Goal: Information Seeking & Learning: Learn about a topic

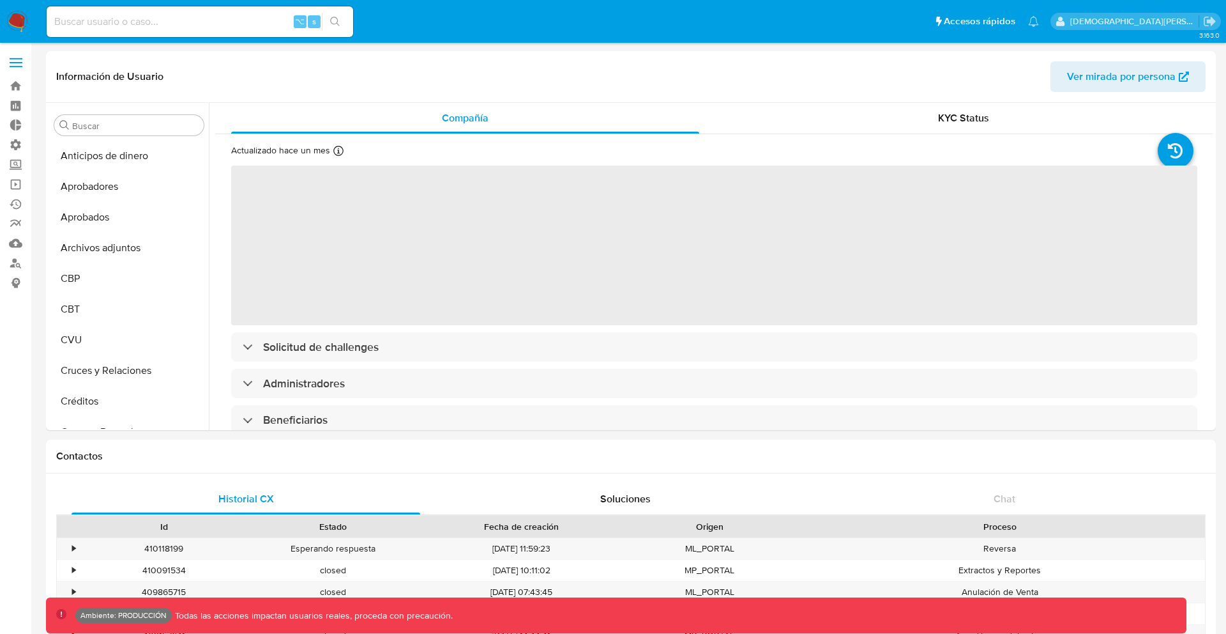
select select "10"
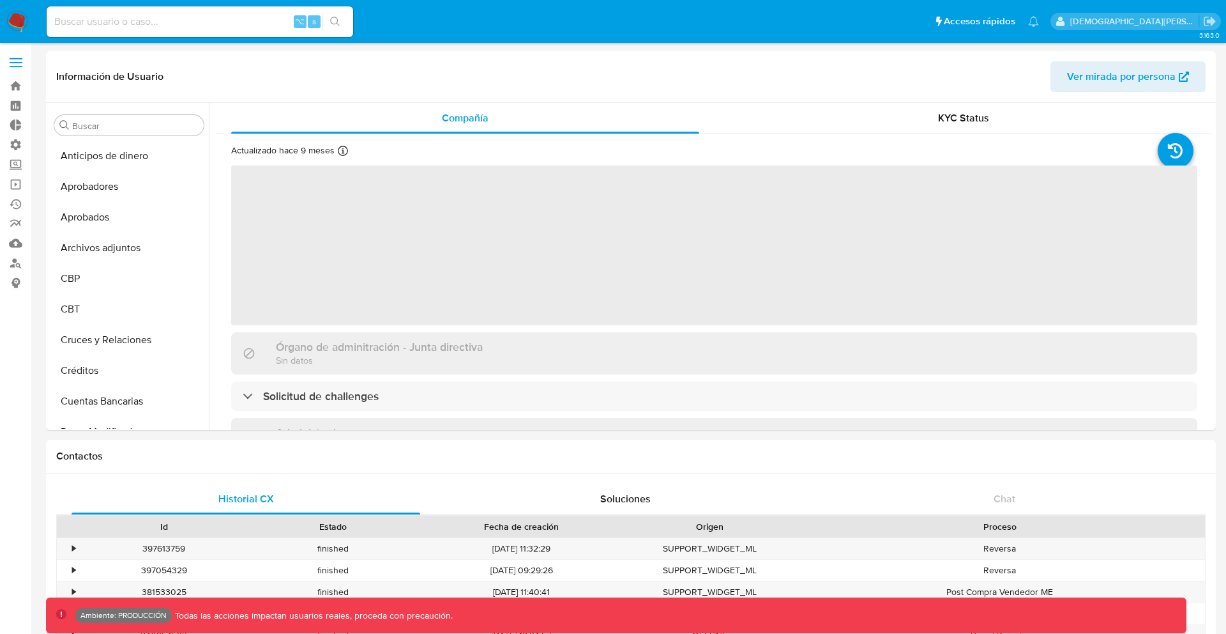
select select "10"
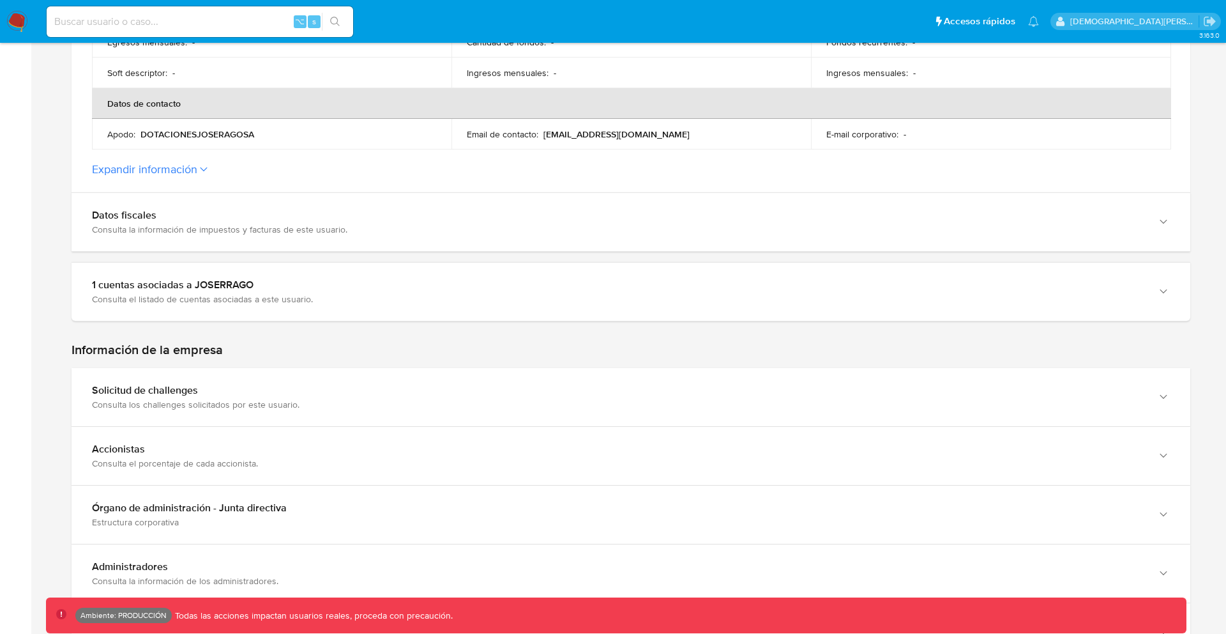
scroll to position [578, 0]
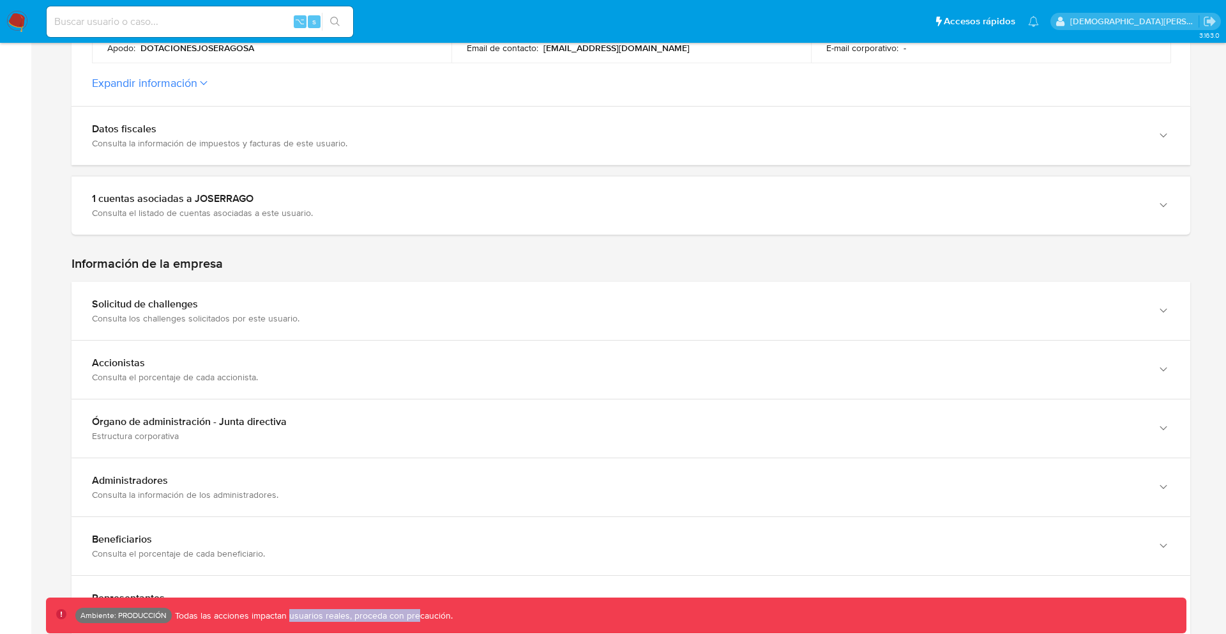
drag, startPoint x: 411, startPoint y: 614, endPoint x: 286, endPoint y: 613, distance: 124.6
click at [286, 614] on p "Todas las acciones impactan usuarios reales, proceda con precaución." at bounding box center [312, 615] width 281 height 12
click at [286, 613] on p "Todas las acciones impactan usuarios reales, proceda con precaución." at bounding box center [312, 615] width 281 height 12
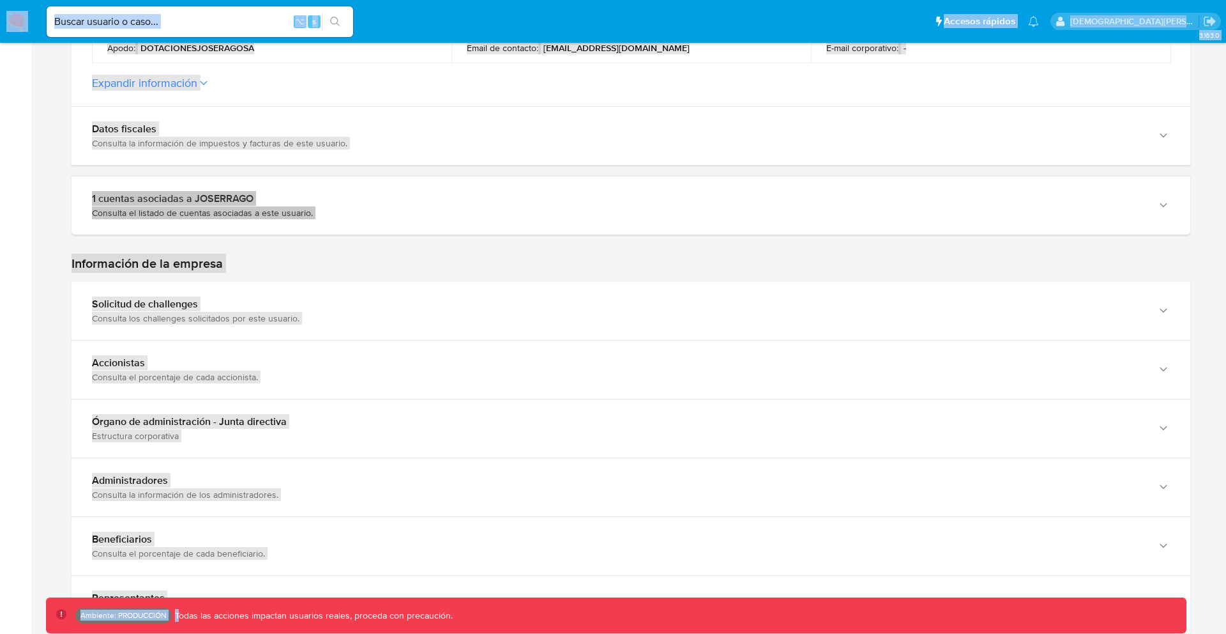
click at [286, 613] on p "Todas las acciones impactan usuarios reales, proceda con precaución." at bounding box center [312, 615] width 281 height 12
click at [316, 617] on p "Todas las acciones impactan usuarios reales, proceda con precaución." at bounding box center [312, 615] width 281 height 12
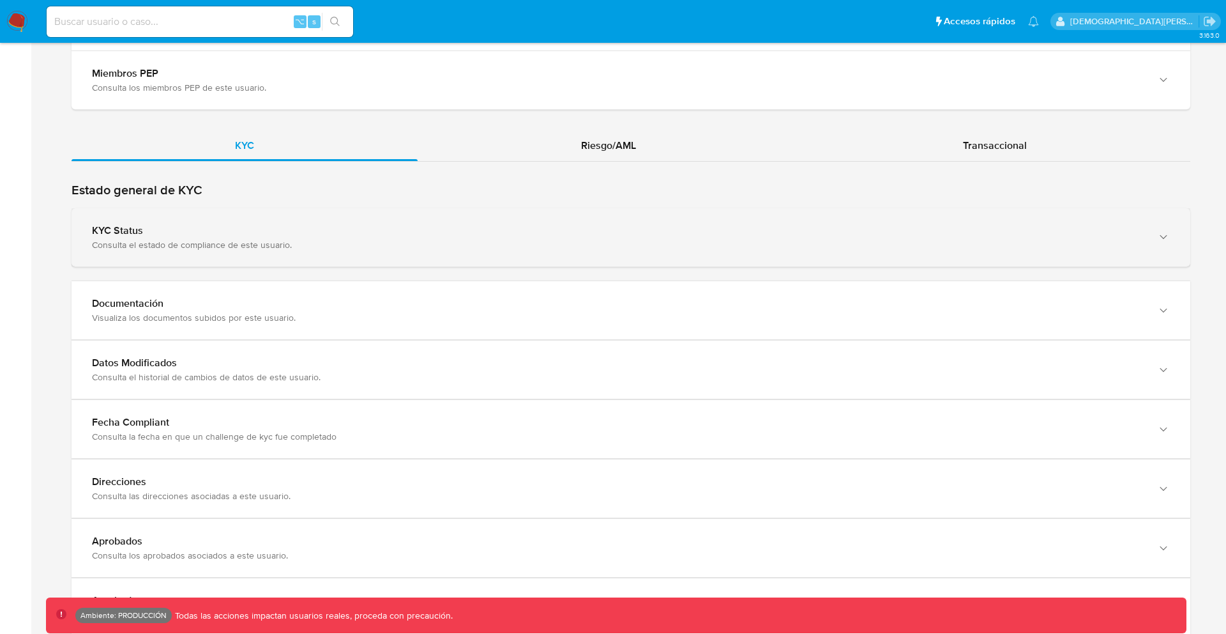
scroll to position [1246, 0]
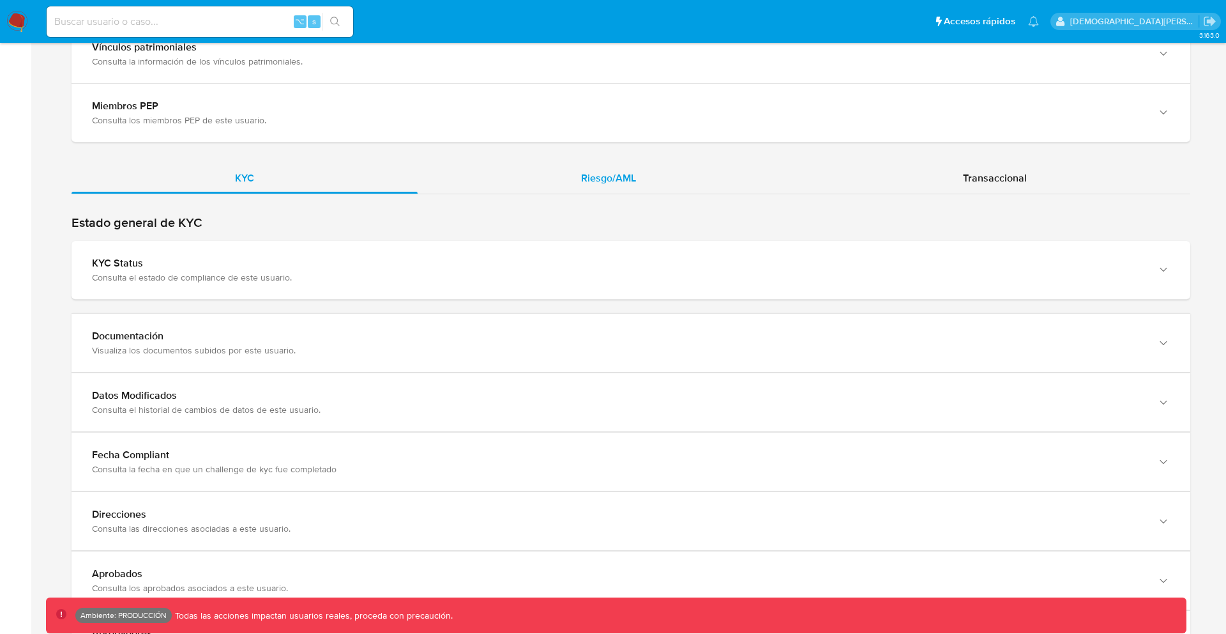
click at [611, 182] on span "Riesgo/AML" at bounding box center [608, 178] width 55 height 15
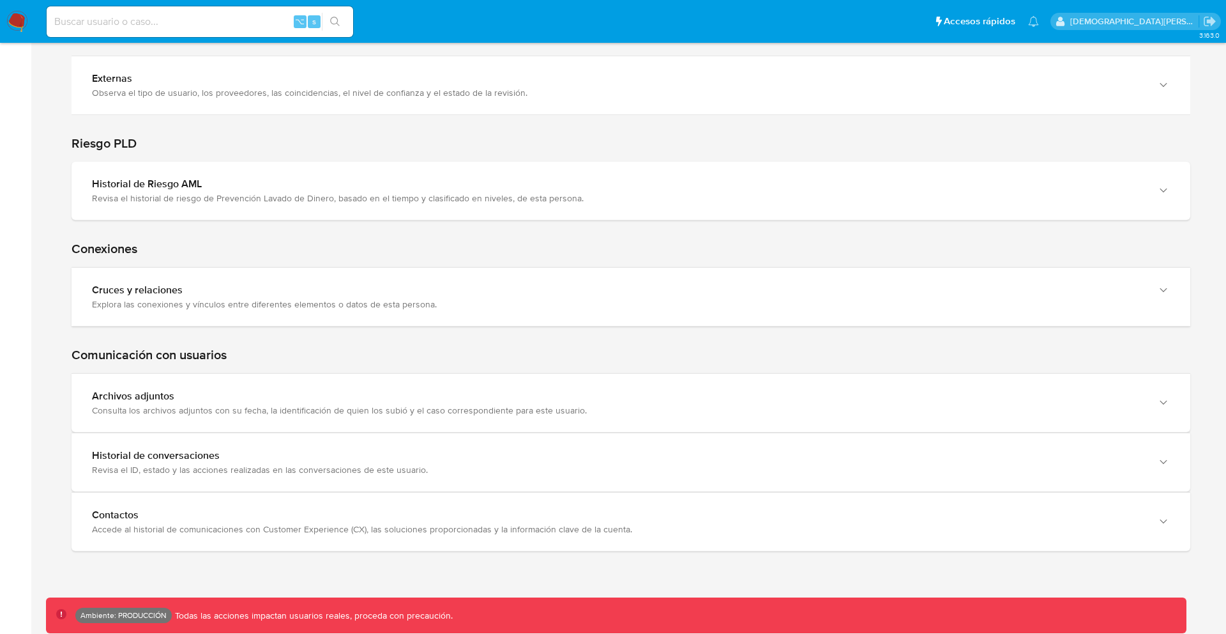
scroll to position [1775, 0]
click at [93, 239] on h1 "Conexiones" at bounding box center [631, 247] width 1119 height 16
drag, startPoint x: 93, startPoint y: 239, endPoint x: 132, endPoint y: 243, distance: 39.2
click at [129, 243] on h1 "Conexiones" at bounding box center [631, 247] width 1119 height 16
click at [133, 243] on h1 "Conexiones" at bounding box center [631, 247] width 1119 height 16
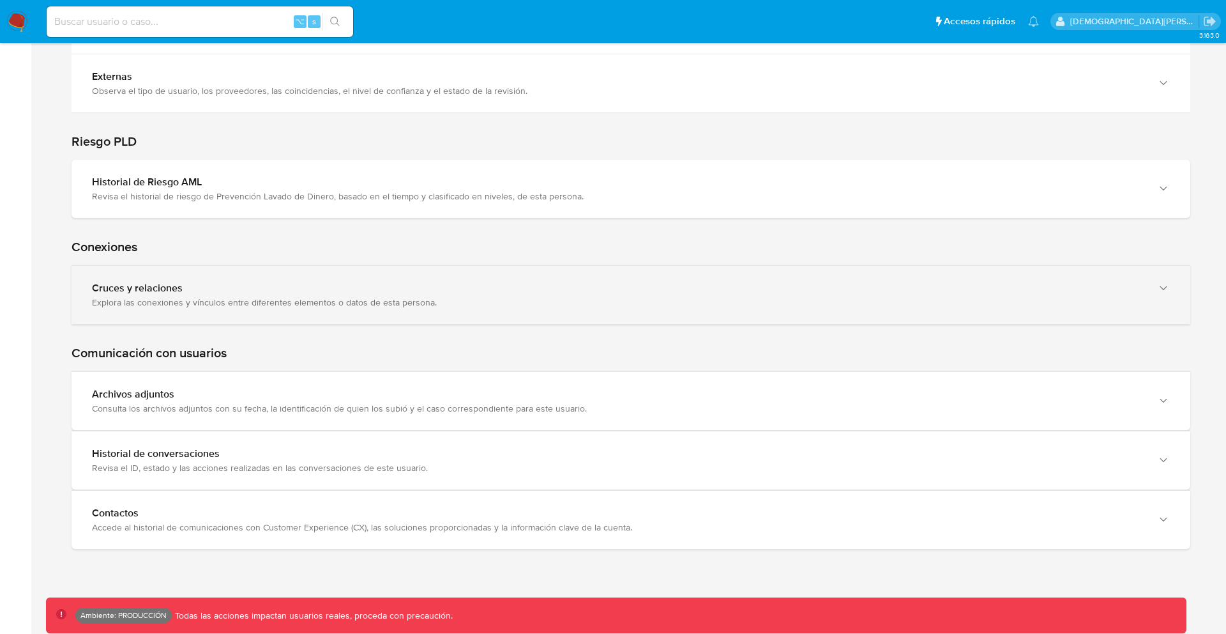
click at [177, 282] on b "Cruces y relaciones" at bounding box center [137, 287] width 91 height 15
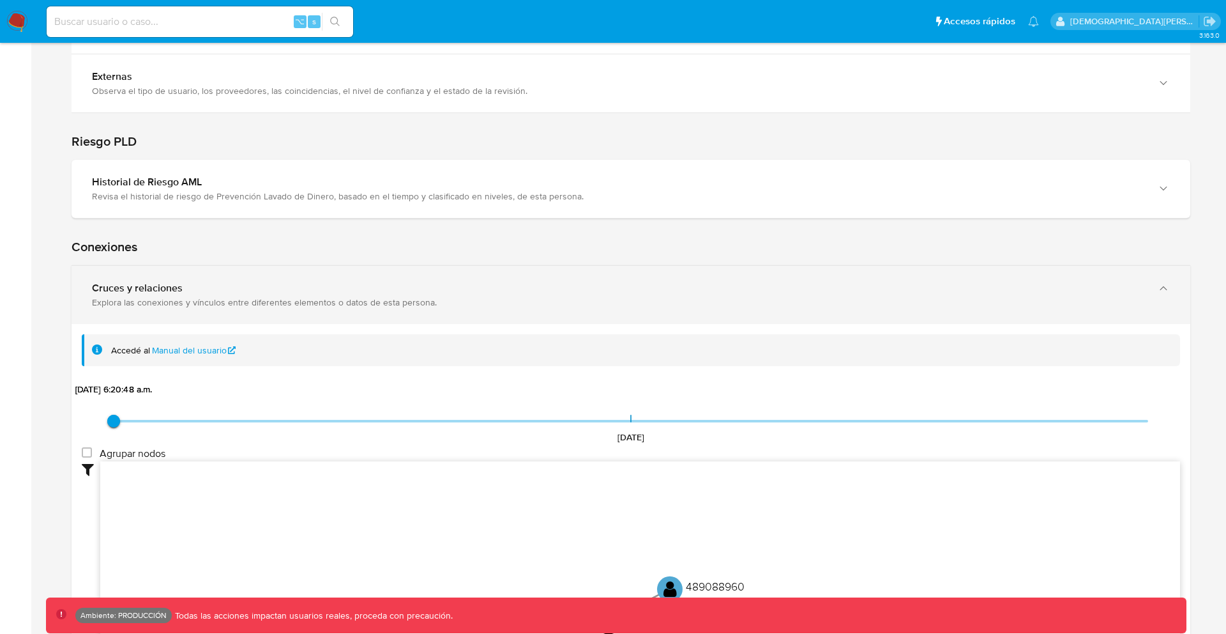
click at [177, 282] on b "Cruces y relaciones" at bounding box center [137, 287] width 91 height 15
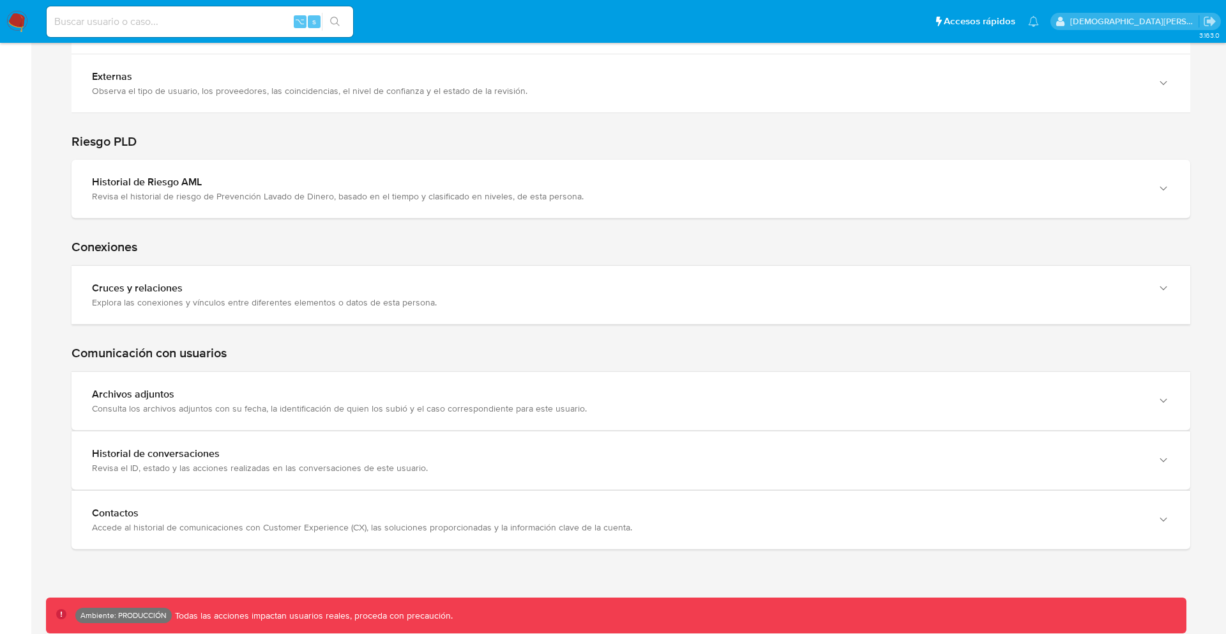
click at [123, 247] on h1 "Conexiones" at bounding box center [631, 247] width 1119 height 16
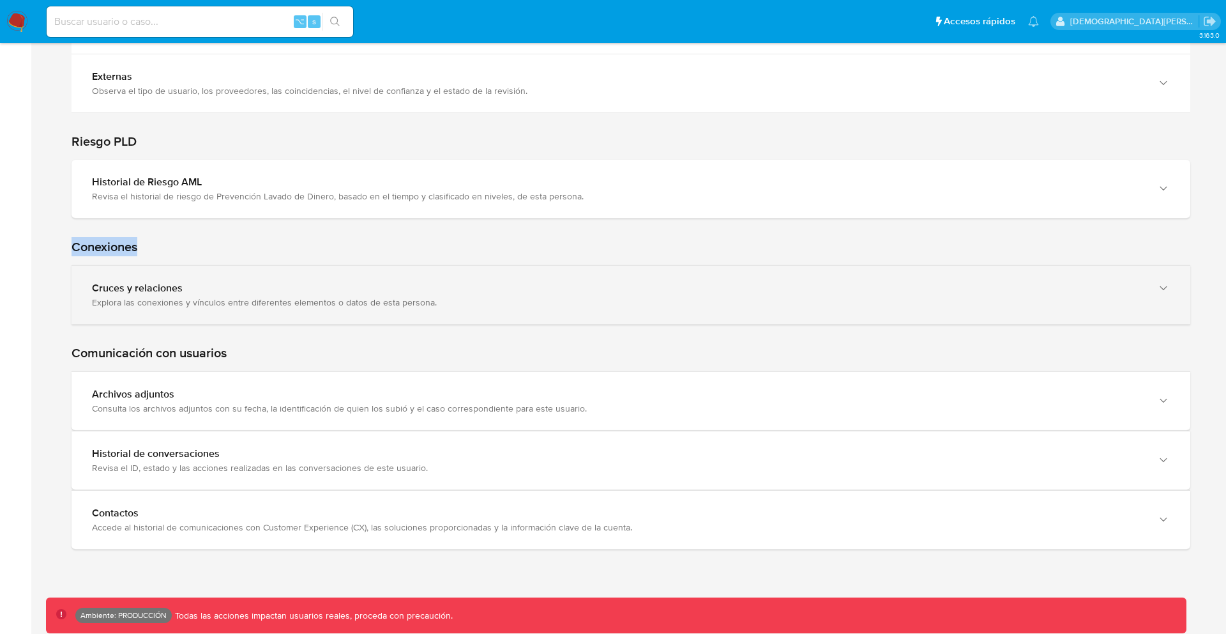
copy h1 "Conexiones"
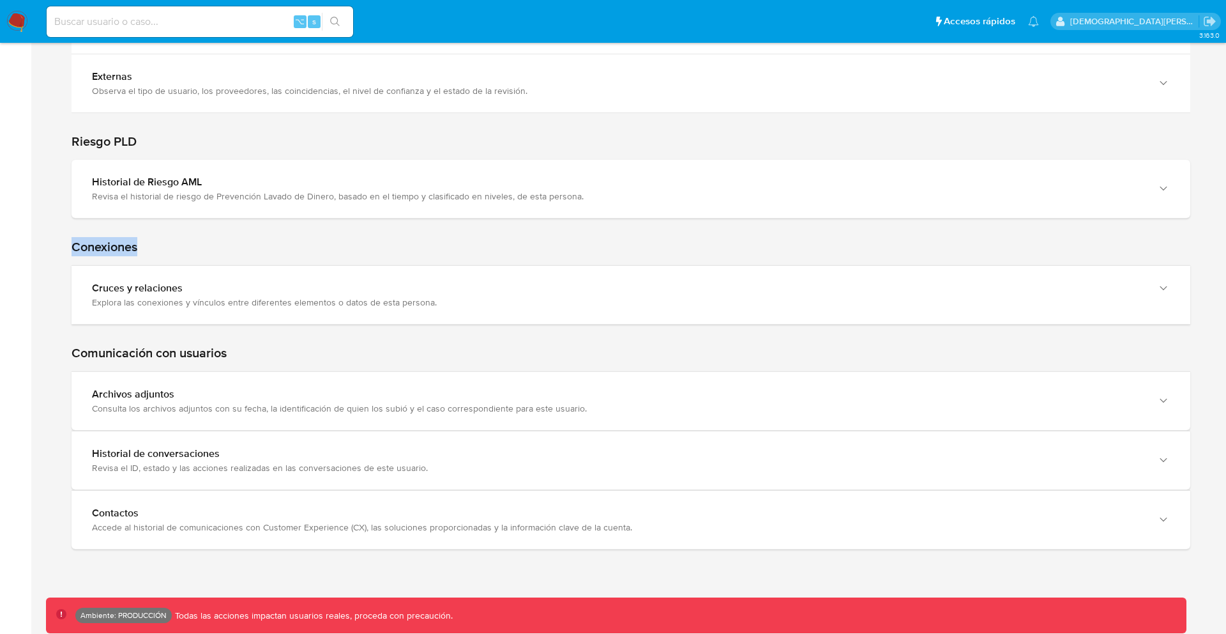
click at [234, 235] on div "Conexiones Cruces y relaciones Explora las conexiones y vínculos entre diferent…" at bounding box center [631, 271] width 1119 height 106
click at [234, 247] on h1 "Conexiones" at bounding box center [631, 247] width 1119 height 16
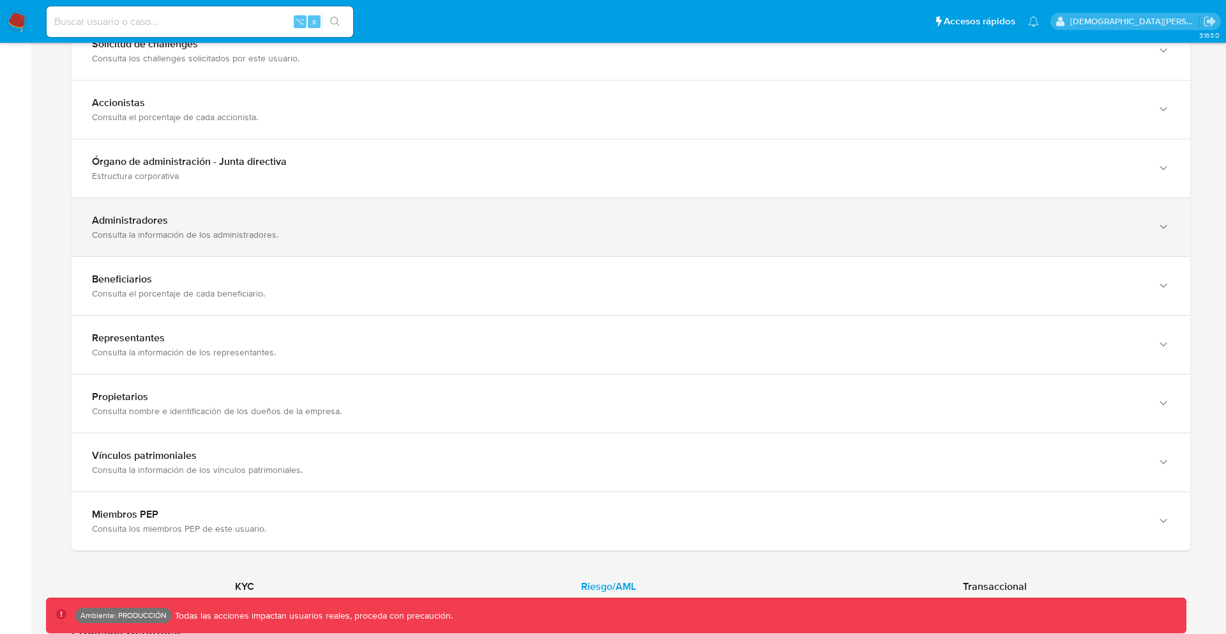
scroll to position [689, 0]
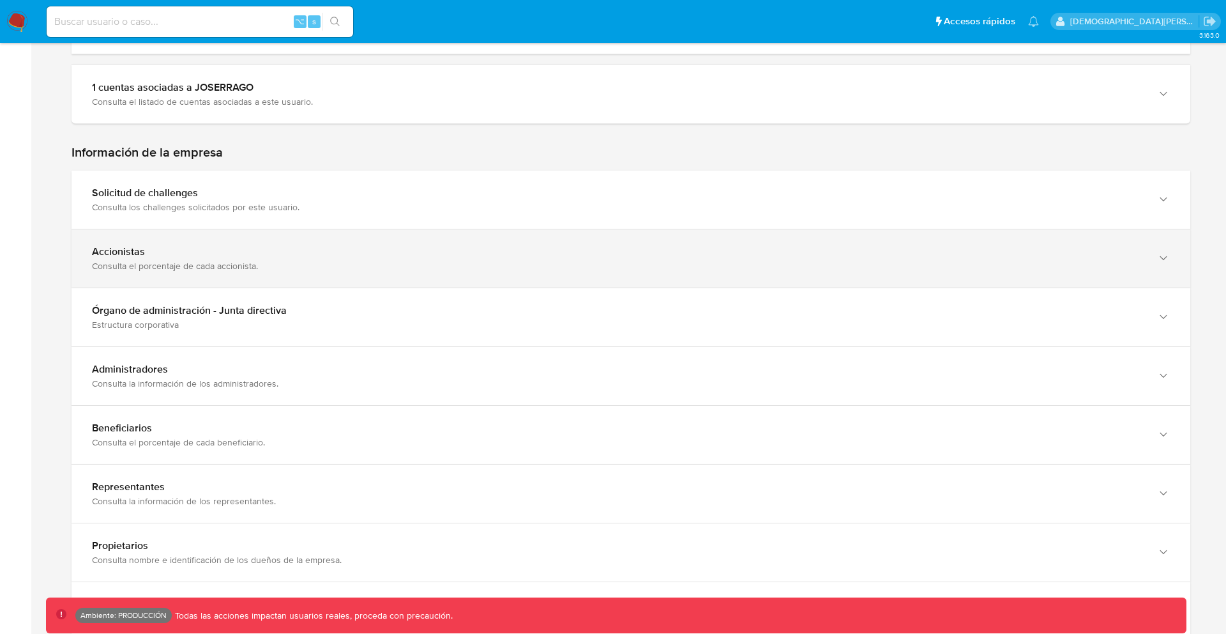
click at [544, 278] on div "Accionistas Consulta el porcentaje de cada accionista." at bounding box center [631, 258] width 1119 height 58
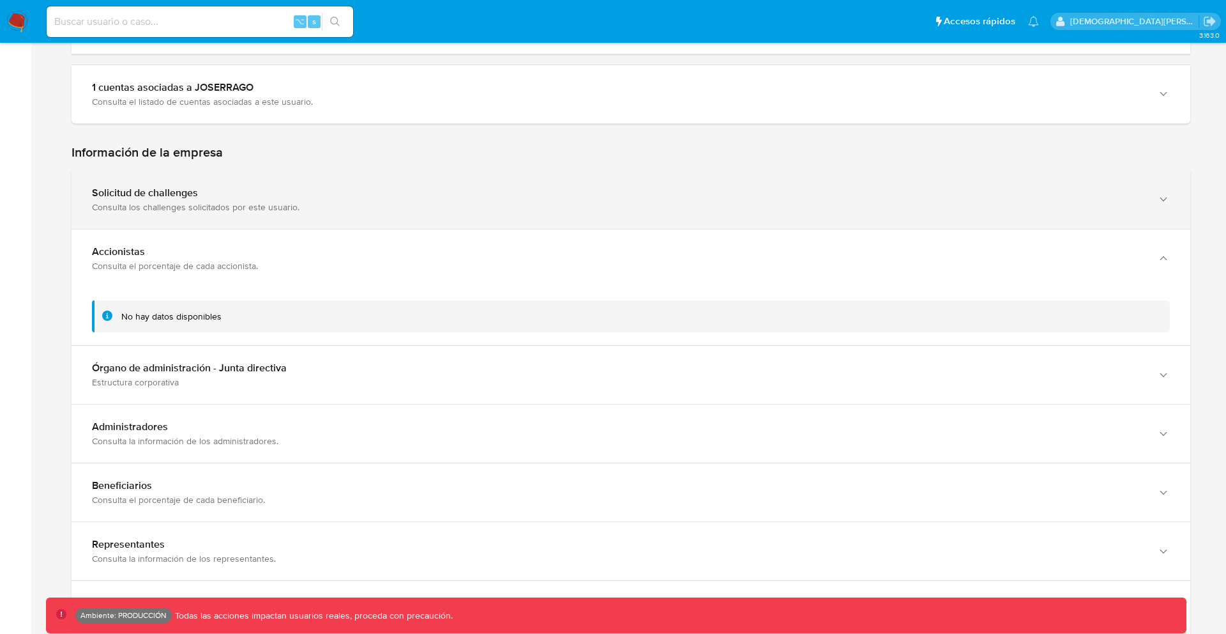
click at [540, 214] on div "Solicitud de challenges Consulta los challenges solicitados por este usuario." at bounding box center [631, 200] width 1119 height 58
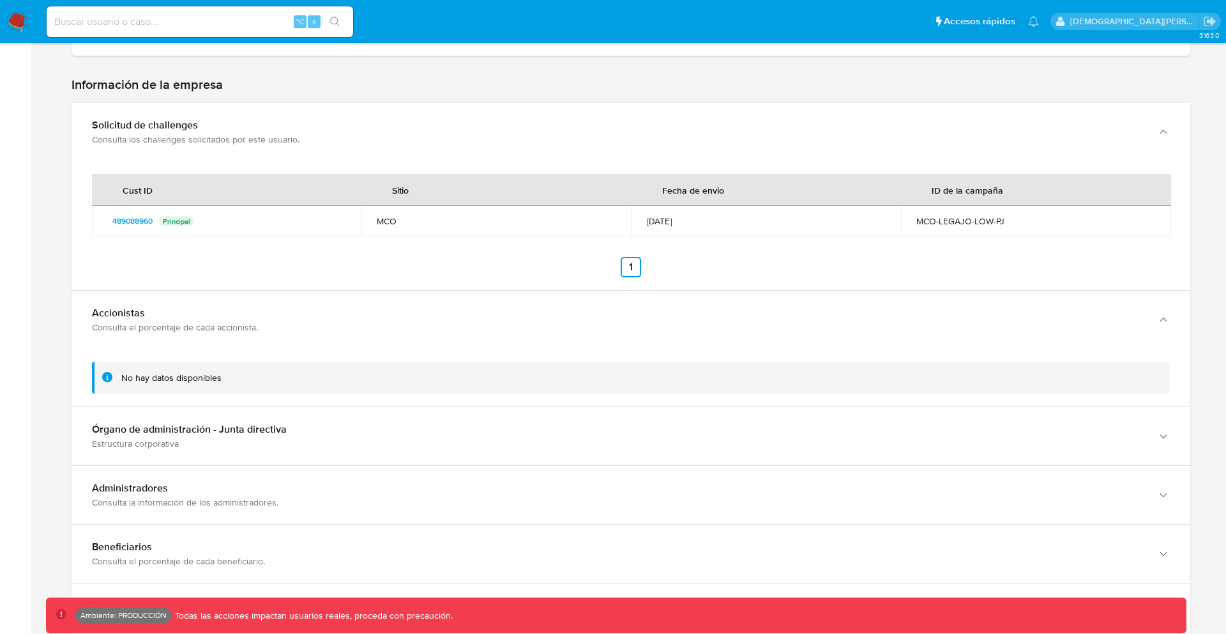
scroll to position [961, 0]
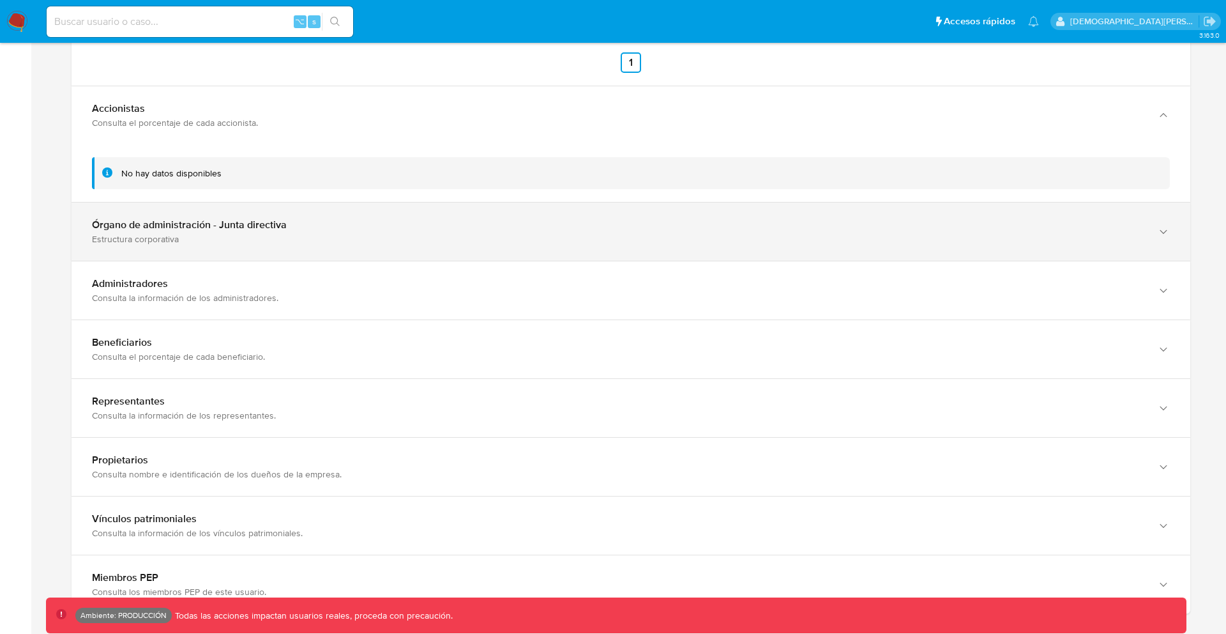
click at [500, 222] on div "Órgano de administración - Junta directiva" at bounding box center [618, 224] width 1053 height 13
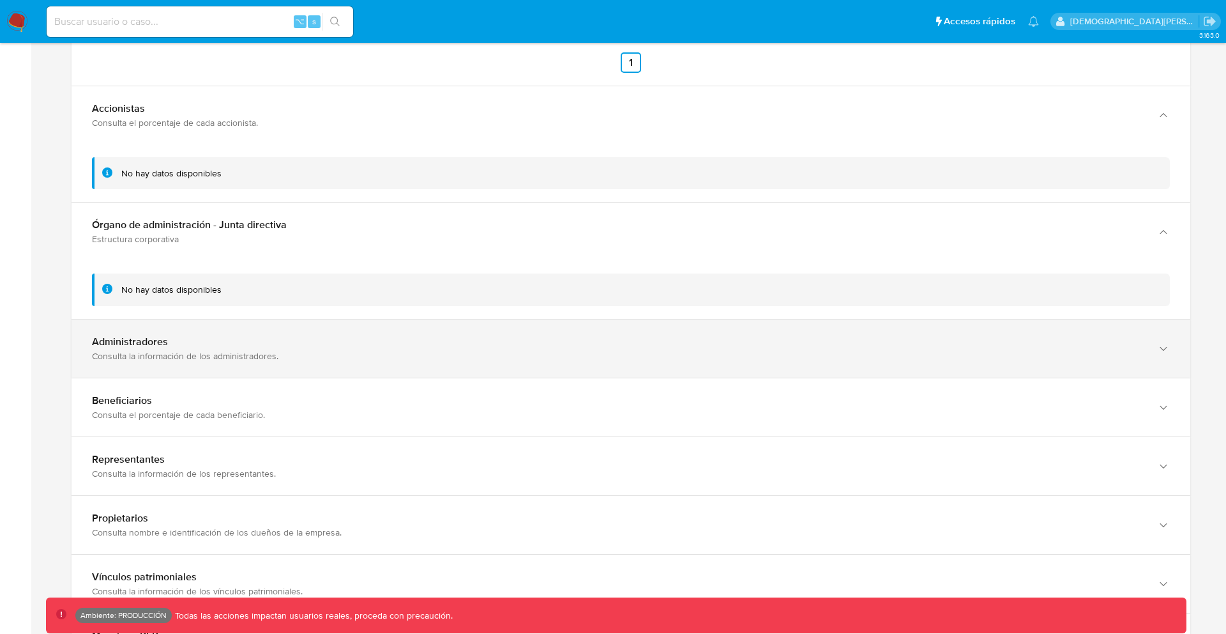
click at [463, 335] on div "Administradores Consulta la información de los administradores." at bounding box center [631, 348] width 1119 height 58
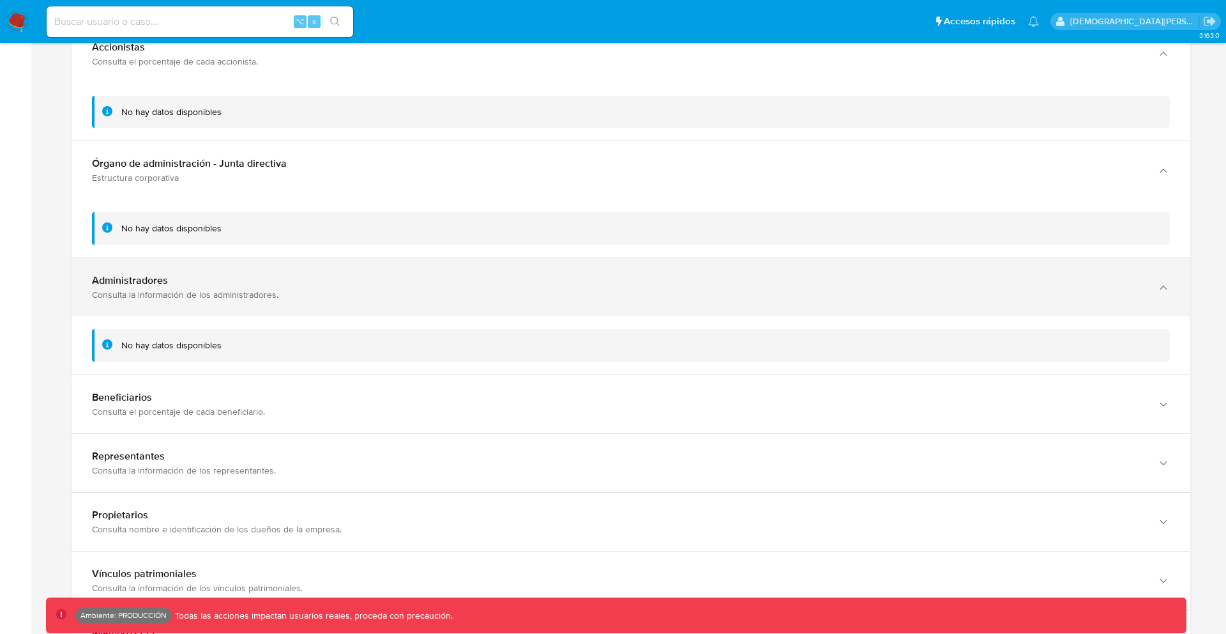
scroll to position [1196, 0]
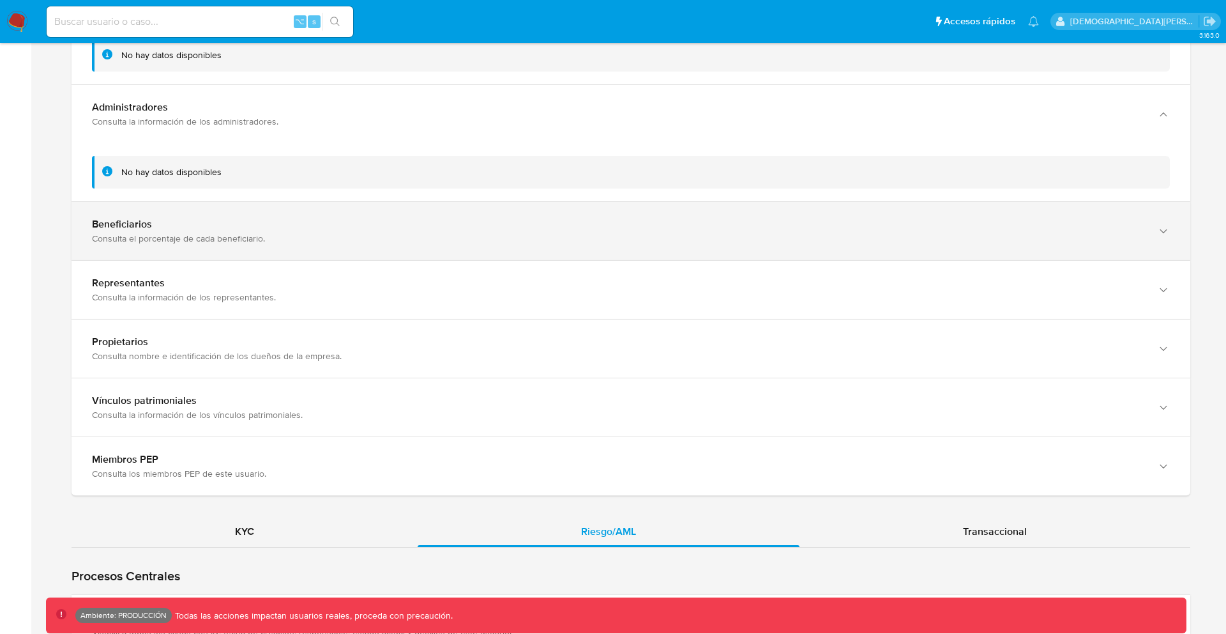
click at [432, 252] on div "Beneficiarios Consulta el porcentaje de cada beneficiario." at bounding box center [631, 231] width 1119 height 58
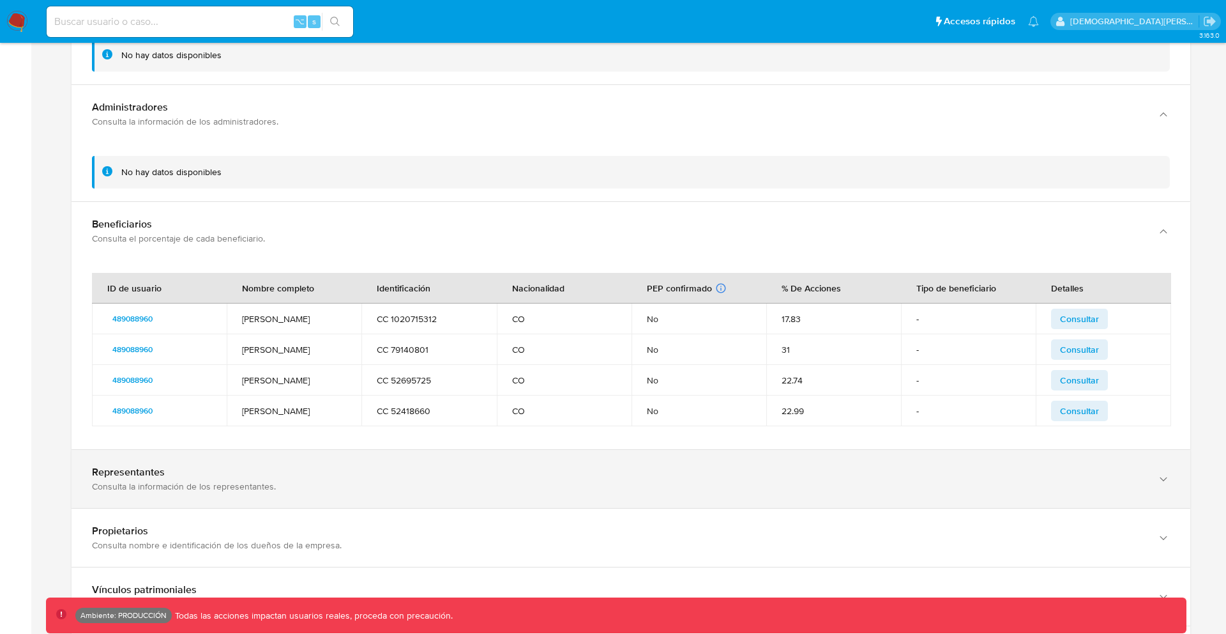
click at [411, 466] on div "Representantes" at bounding box center [618, 472] width 1053 height 13
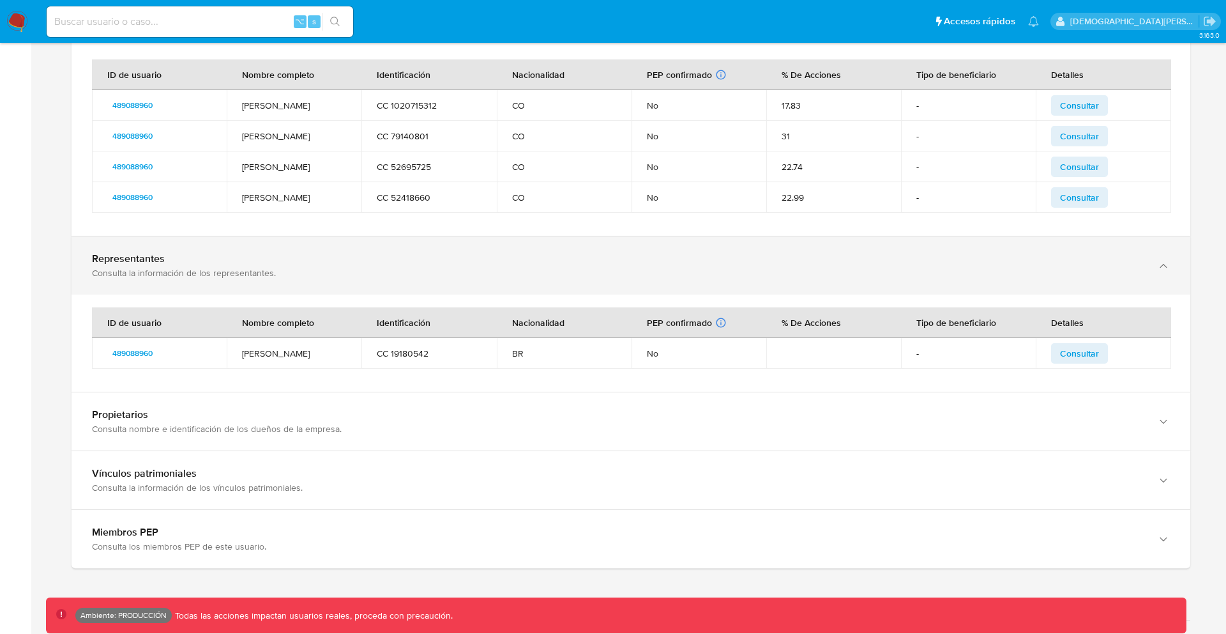
scroll to position [1621, 0]
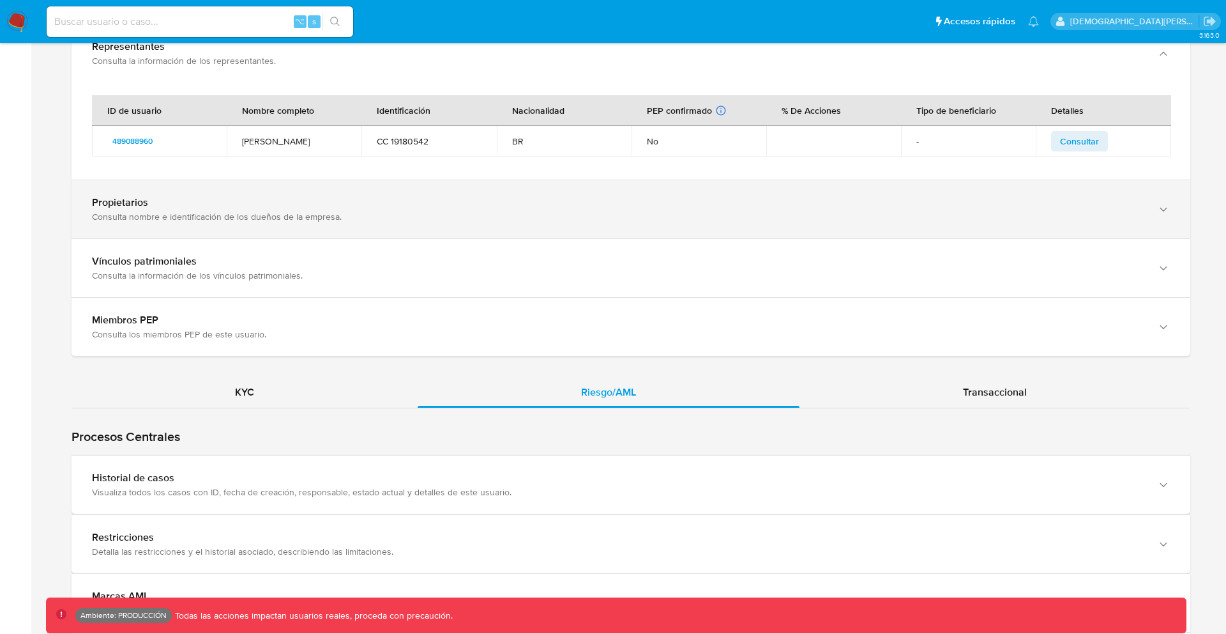
click at [464, 222] on div "Consulta nombre e identificación de los dueños de la empresa." at bounding box center [618, 216] width 1053 height 11
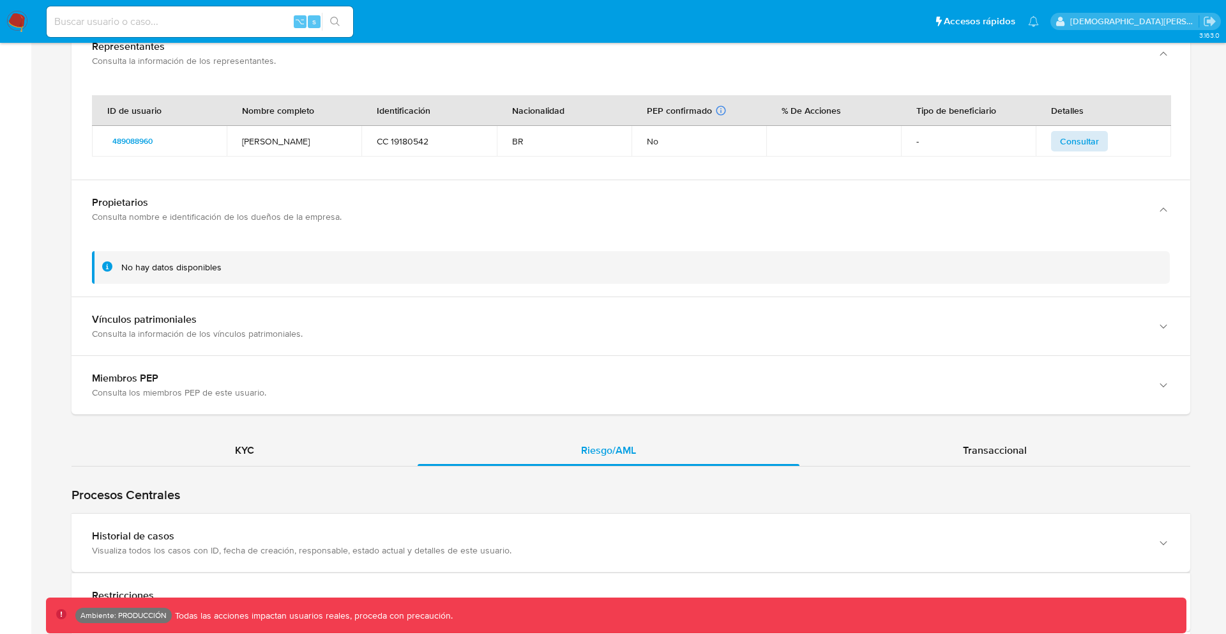
click at [1080, 141] on span "Consultar" at bounding box center [1079, 141] width 39 height 18
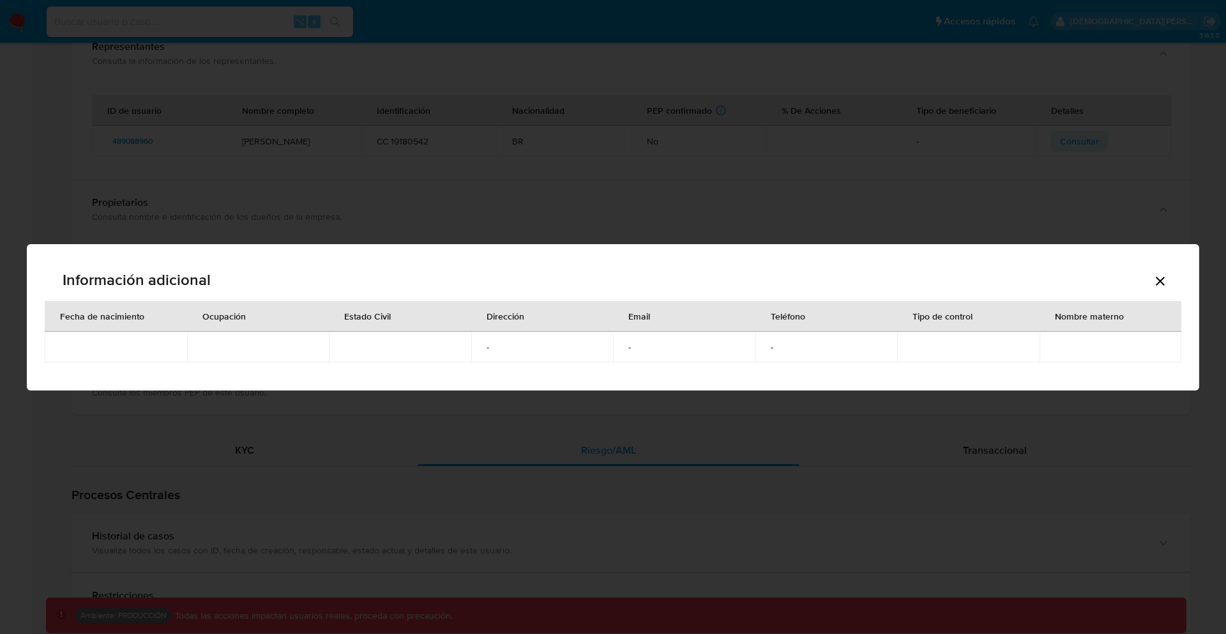
click at [1158, 277] on icon "Cerrar" at bounding box center [1160, 280] width 15 height 15
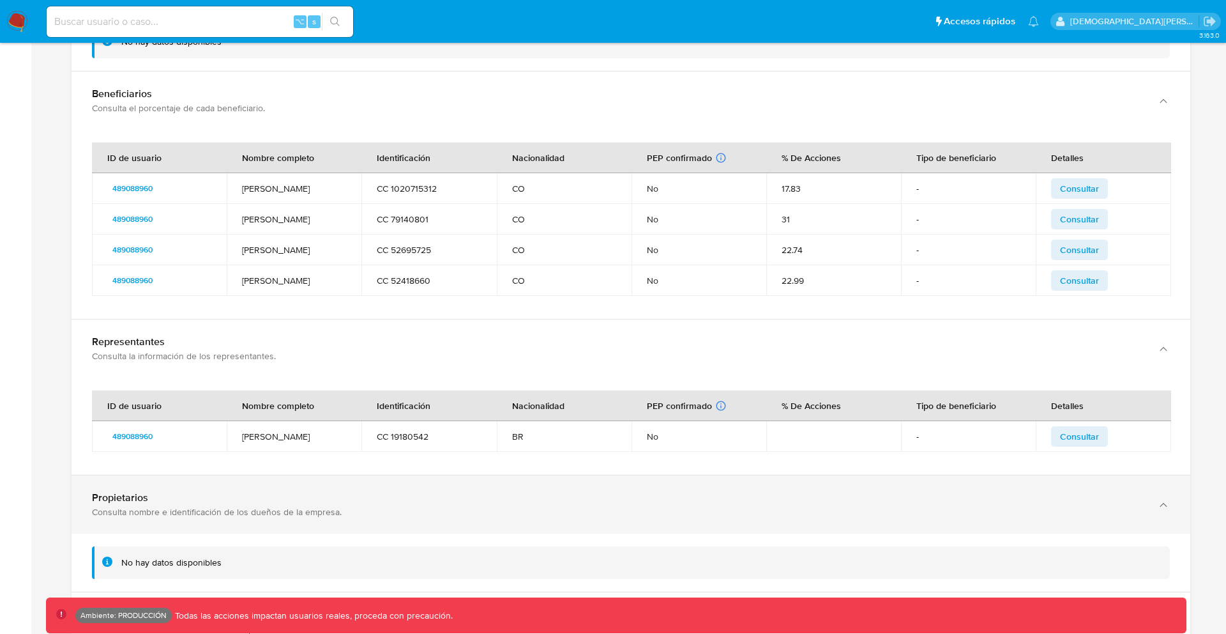
scroll to position [1301, 0]
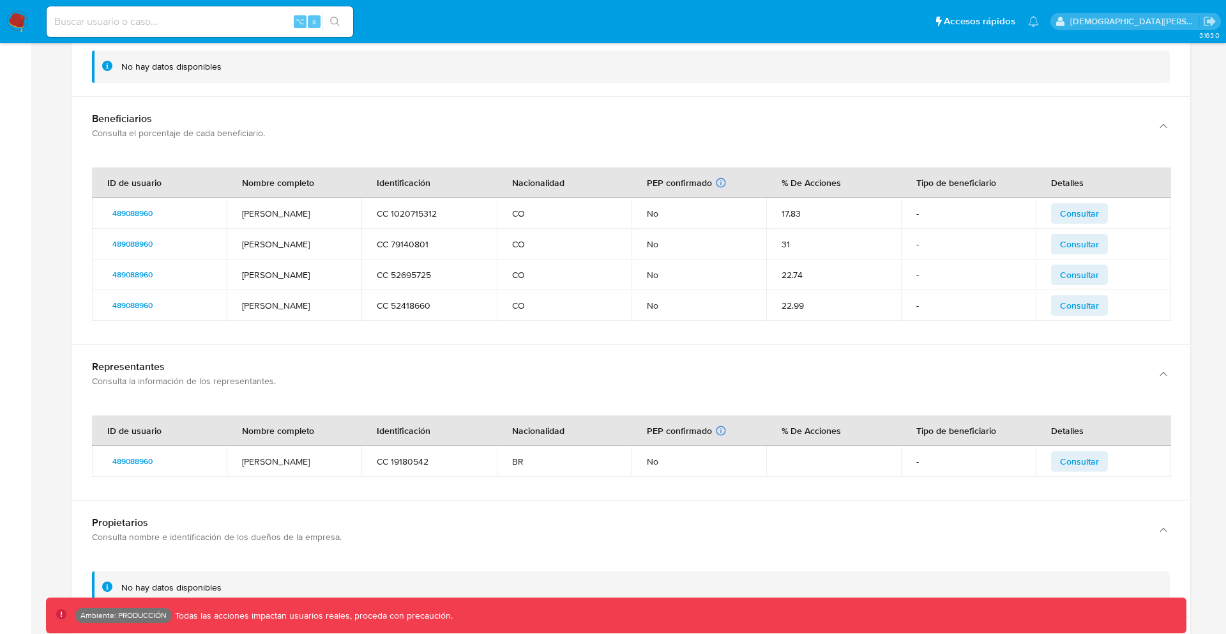
click at [1076, 212] on span "Consultar" at bounding box center [1079, 213] width 39 height 18
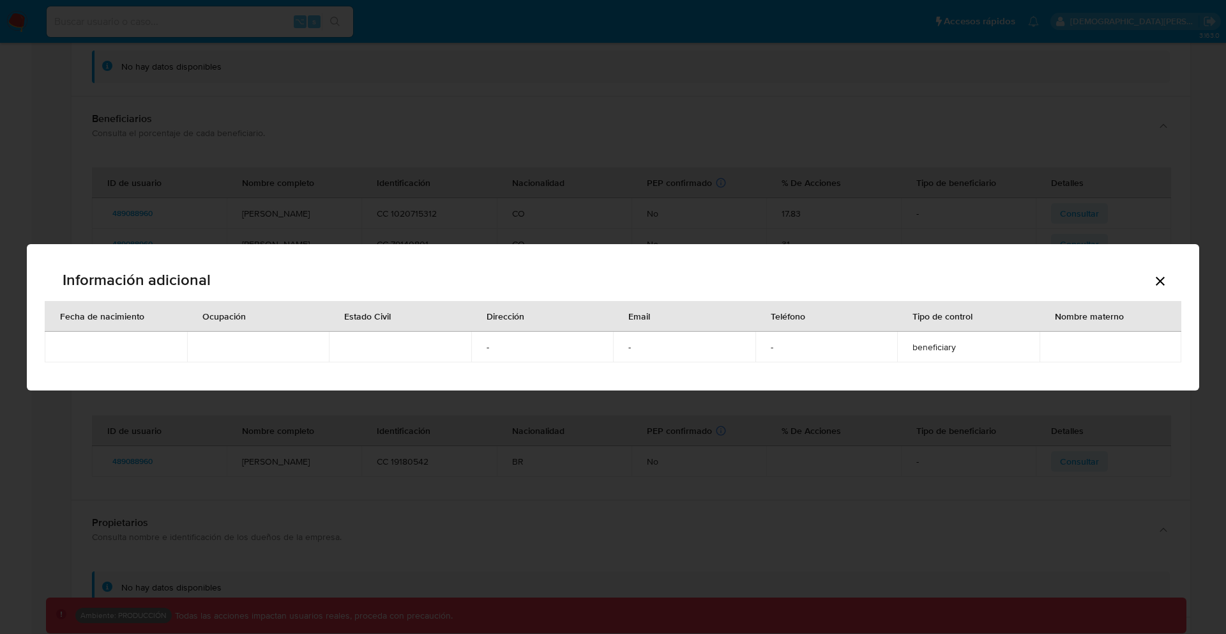
click at [1161, 280] on icon "Cerrar" at bounding box center [1160, 281] width 9 height 9
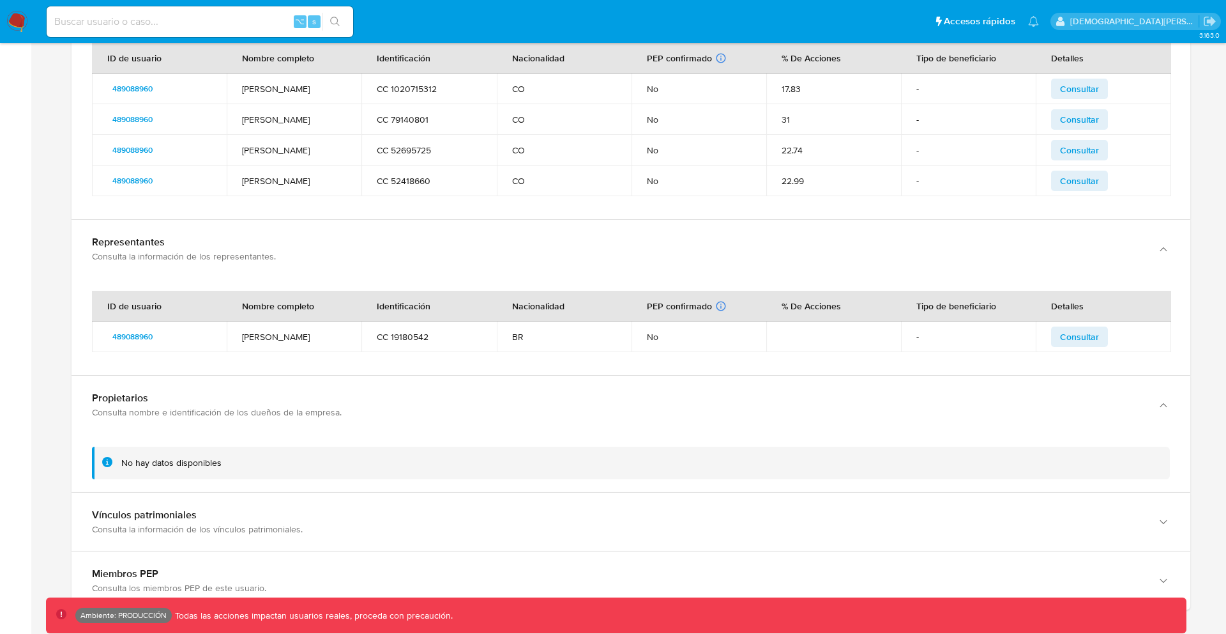
scroll to position [1334, 0]
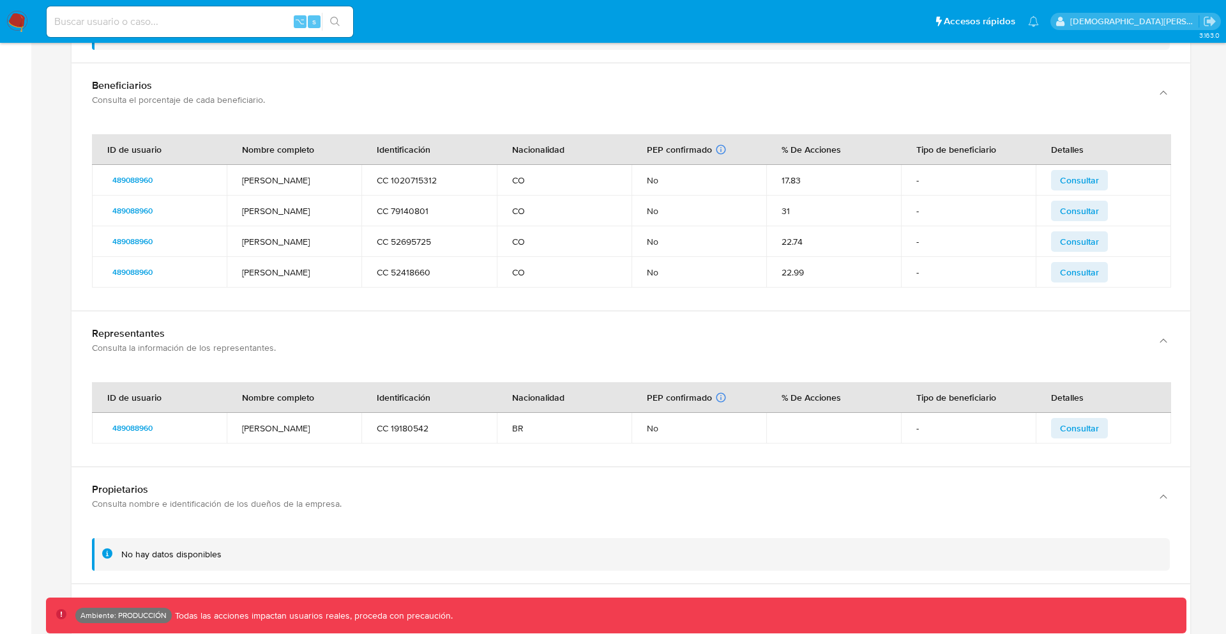
click at [1095, 213] on span "Consultar" at bounding box center [1079, 211] width 39 height 18
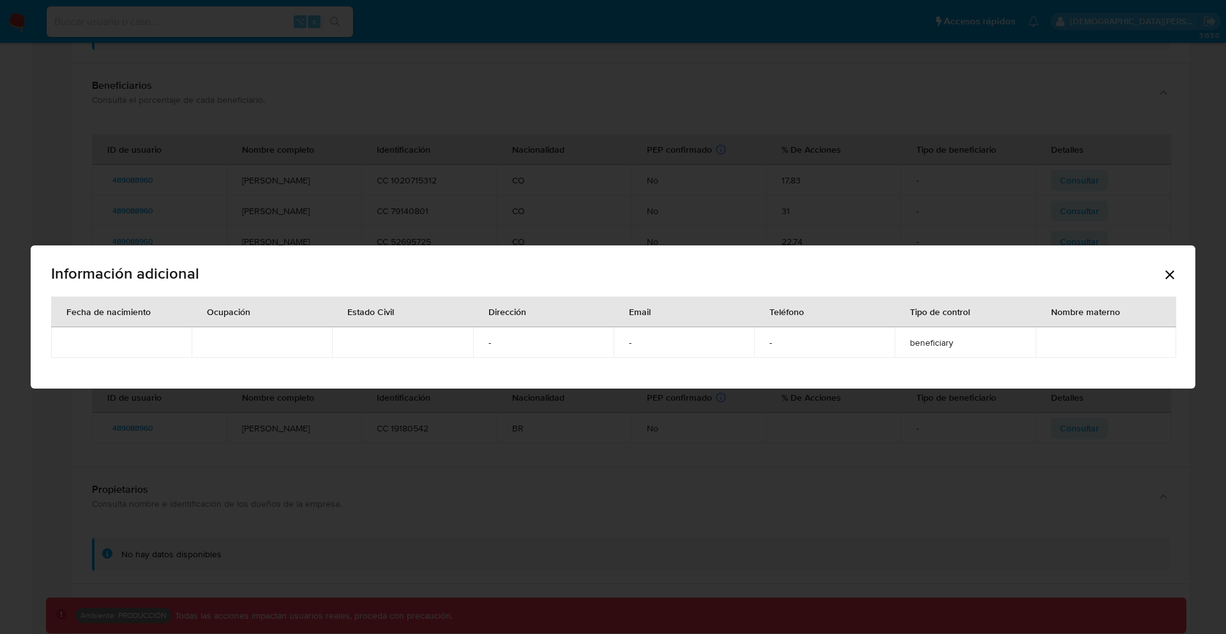
click at [1168, 274] on icon "Cerrar" at bounding box center [1170, 274] width 15 height 15
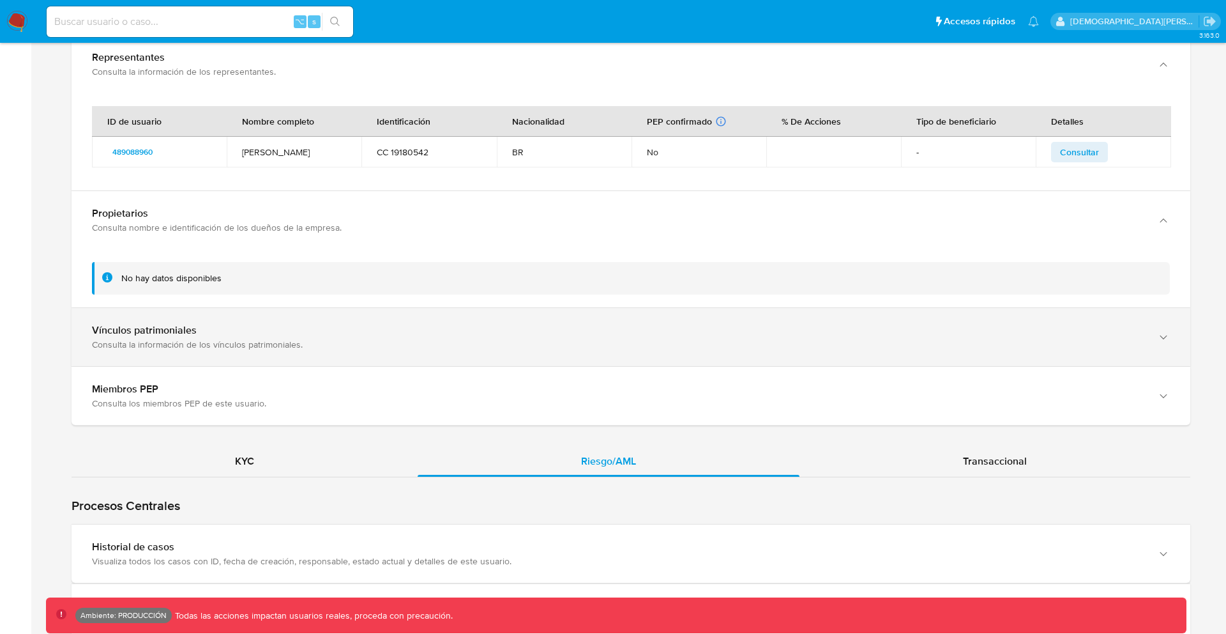
click at [1014, 316] on div "Vínculos patrimoniales Consulta la información de los vínculos patrimoniales." at bounding box center [631, 337] width 1119 height 58
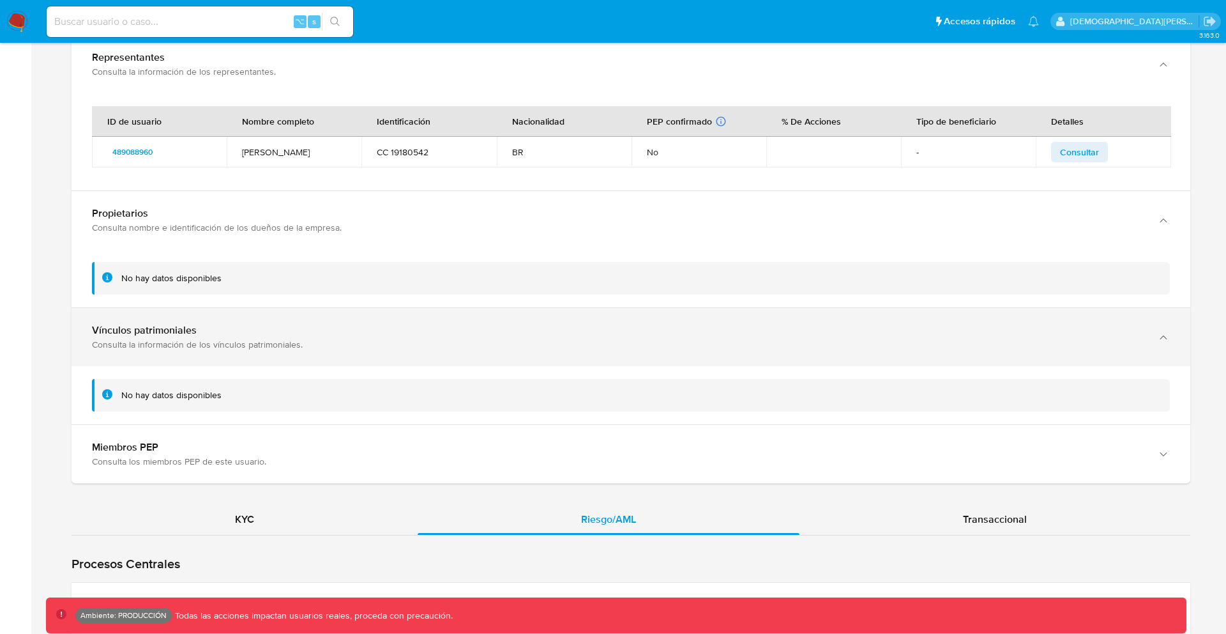
scroll to position [1736, 0]
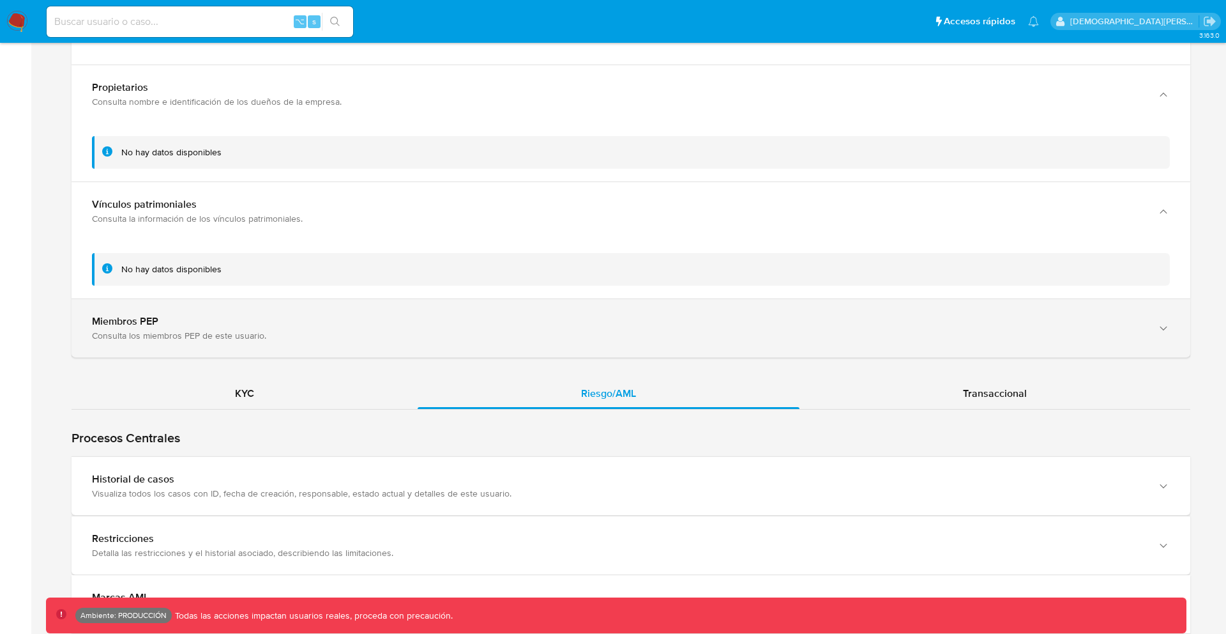
click at [956, 344] on div "Miembros PEP Consulta los miembros PEP de este usuario." at bounding box center [631, 328] width 1119 height 58
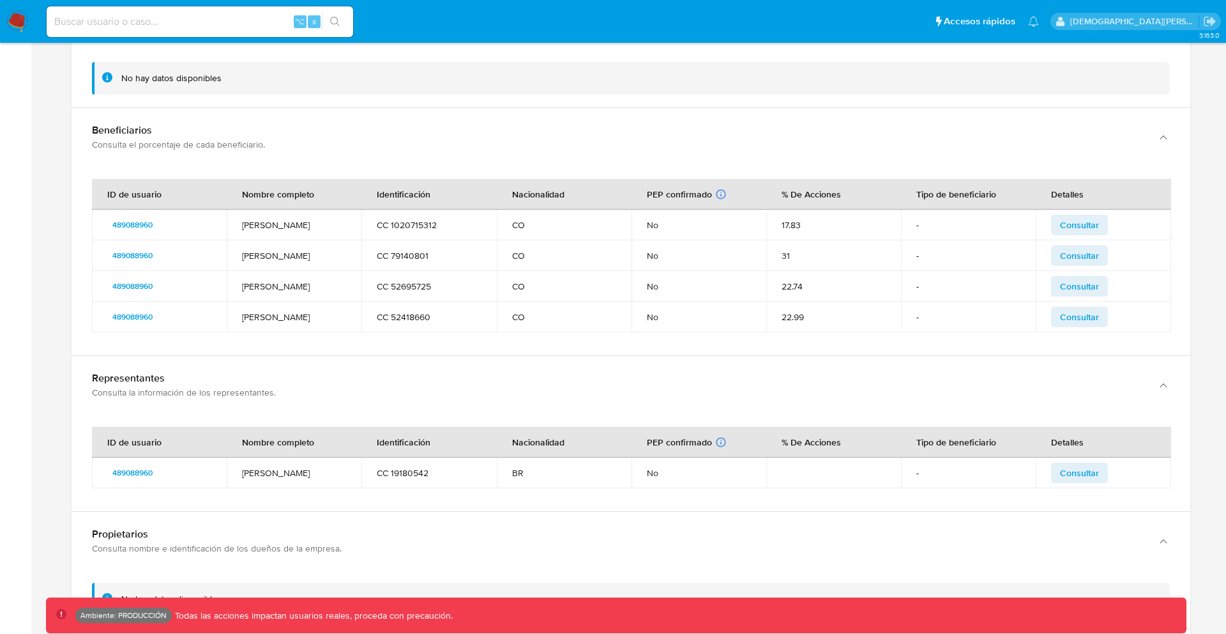
scroll to position [1292, 0]
click at [275, 293] on td "[PERSON_NAME]" at bounding box center [294, 284] width 135 height 31
drag, startPoint x: 275, startPoint y: 293, endPoint x: 257, endPoint y: 219, distance: 75.5
click at [257, 219] on tbody "489088960 [PERSON_NAME] CC 1020715312 CO No 17.83 - Consultar 489088960 [PERSON…" at bounding box center [632, 269] width 1080 height 123
click at [257, 219] on td "[PERSON_NAME]" at bounding box center [294, 223] width 135 height 31
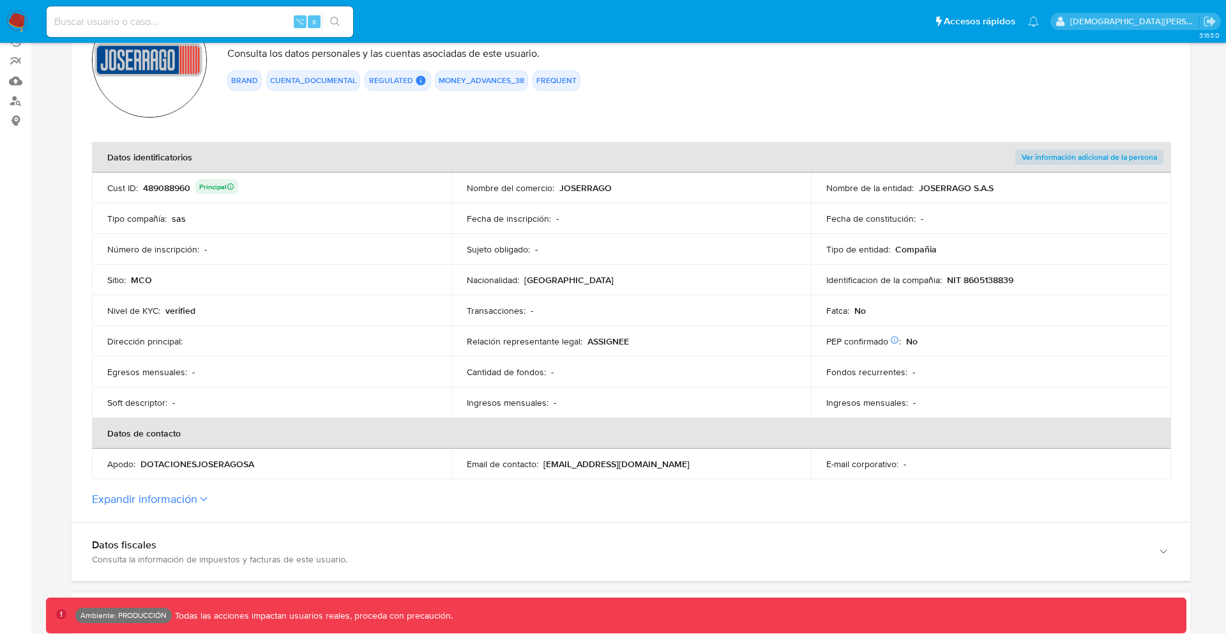
scroll to position [0, 0]
